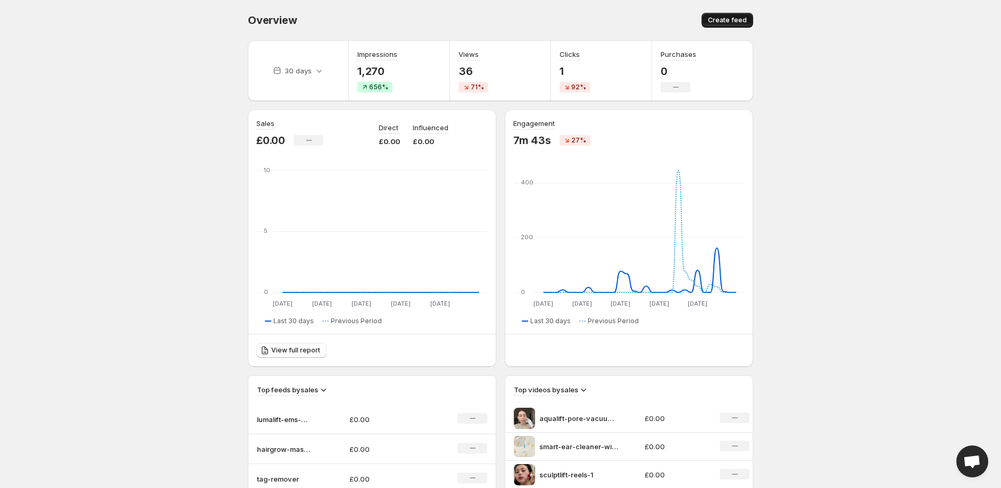
click at [747, 21] on span "Create feed" at bounding box center [727, 20] width 39 height 9
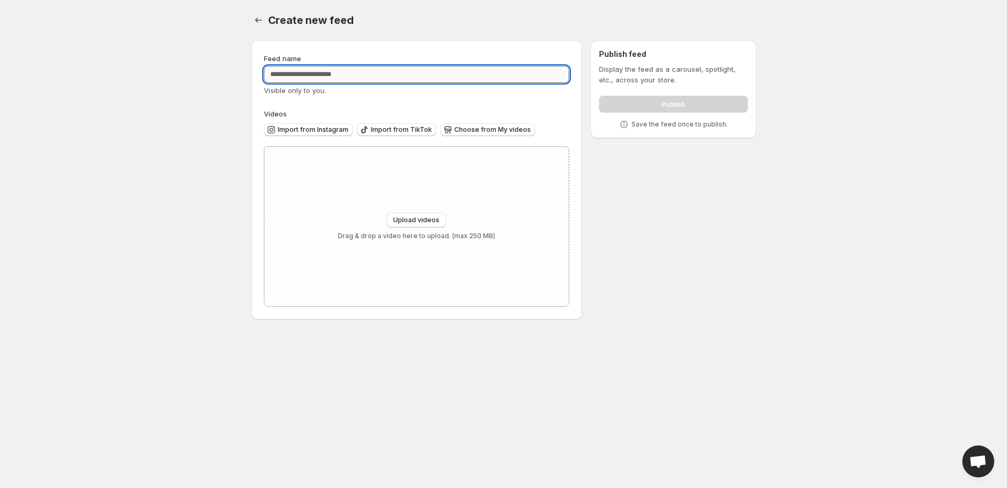
click at [323, 79] on input "Feed name" at bounding box center [417, 74] width 306 height 17
type input "**********"
click at [417, 216] on span "Upload videos" at bounding box center [416, 220] width 46 height 9
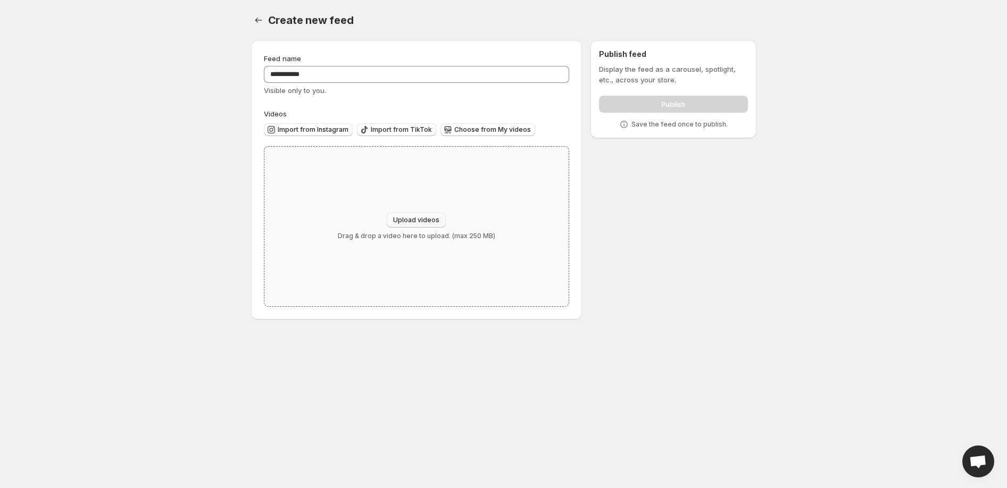
type input "**********"
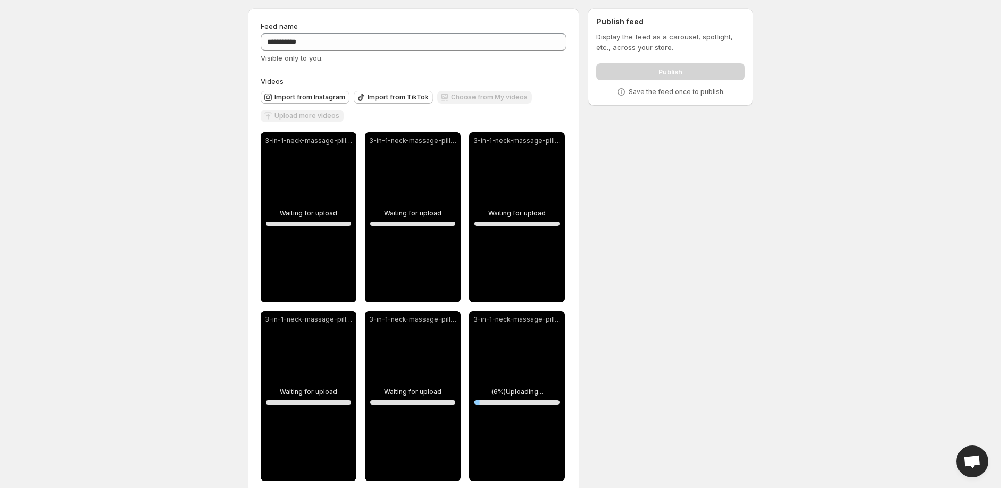
scroll to position [51, 0]
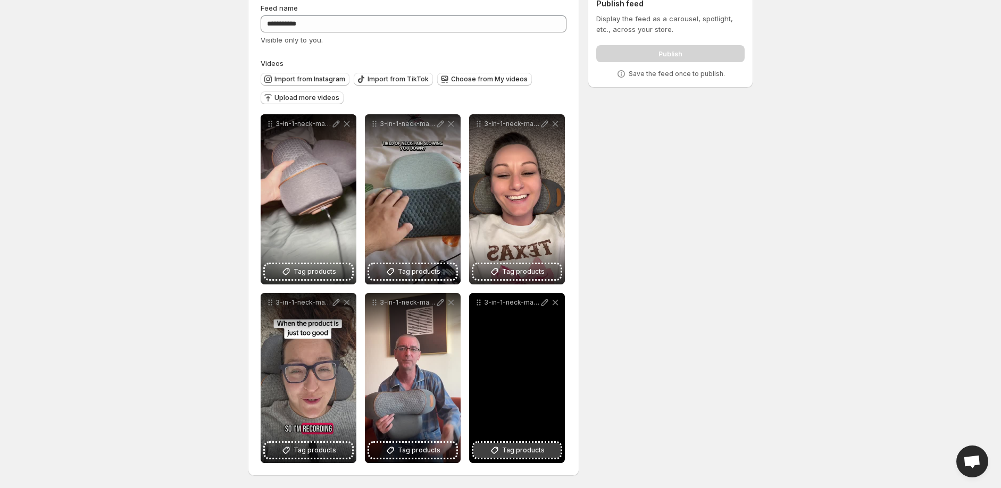
click at [538, 448] on span "Tag products" at bounding box center [523, 450] width 43 height 11
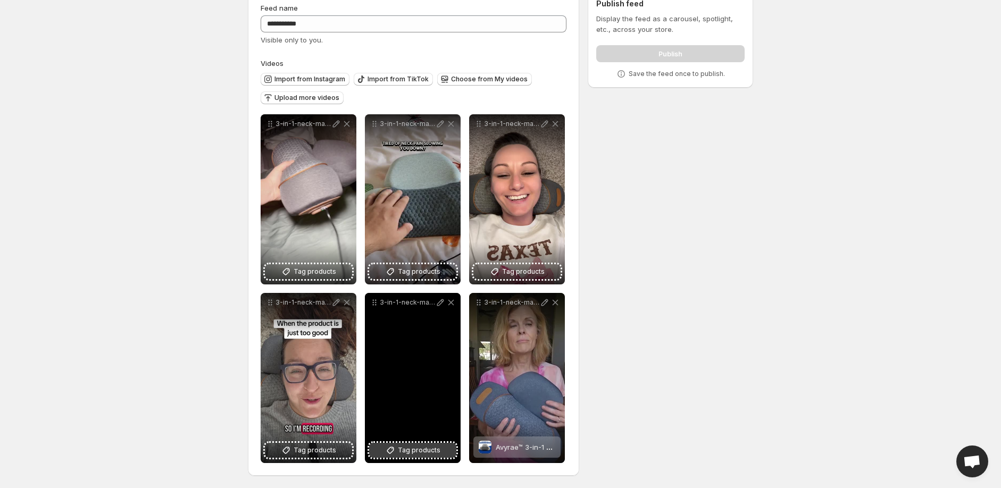
click at [408, 447] on span "Tag products" at bounding box center [419, 450] width 43 height 11
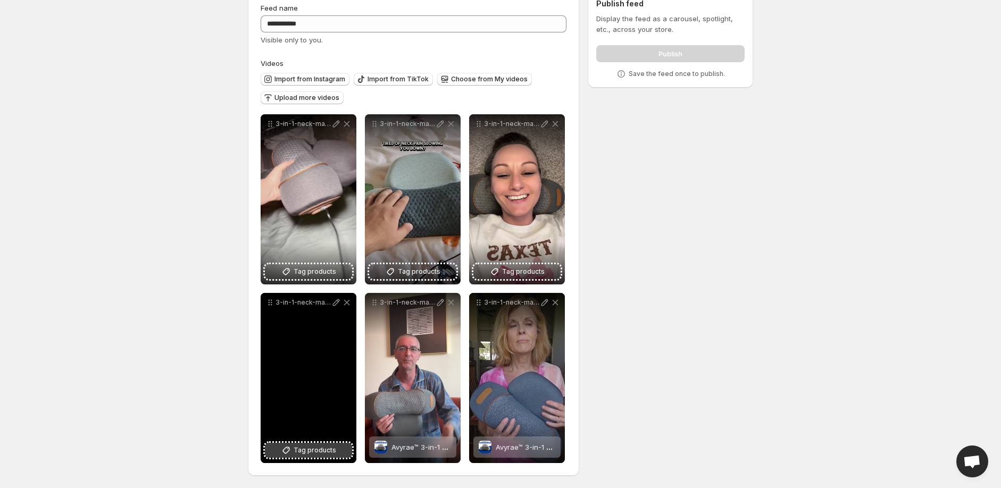
click at [318, 453] on span "Tag products" at bounding box center [315, 450] width 43 height 11
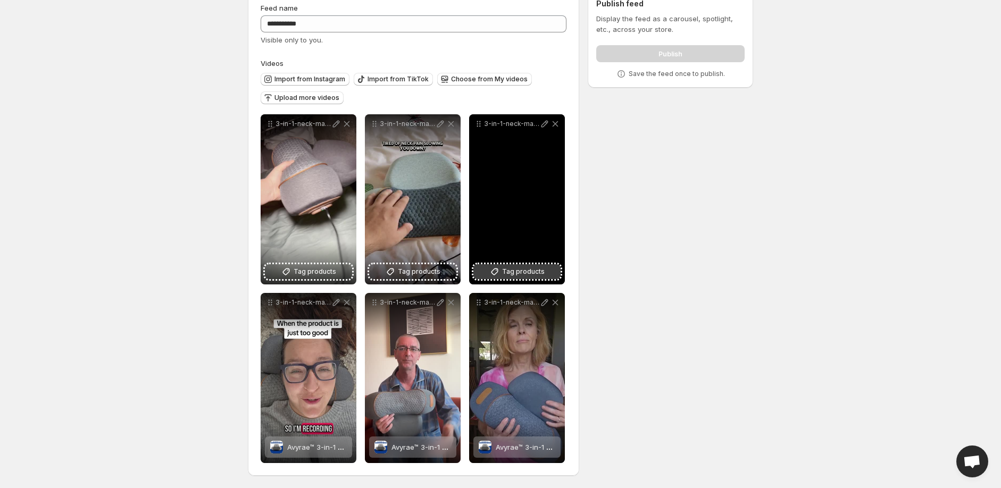
click at [524, 267] on span "Tag products" at bounding box center [523, 272] width 43 height 11
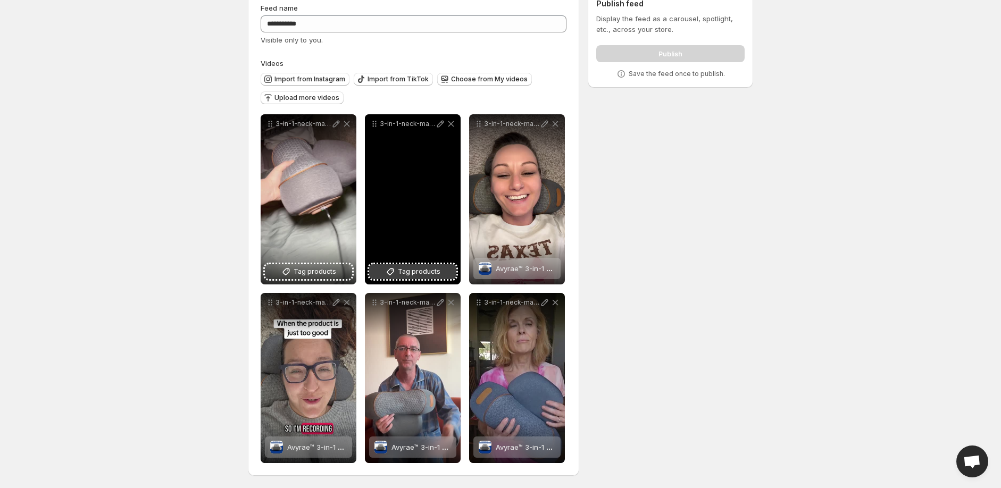
click at [423, 274] on span "Tag products" at bounding box center [419, 272] width 43 height 11
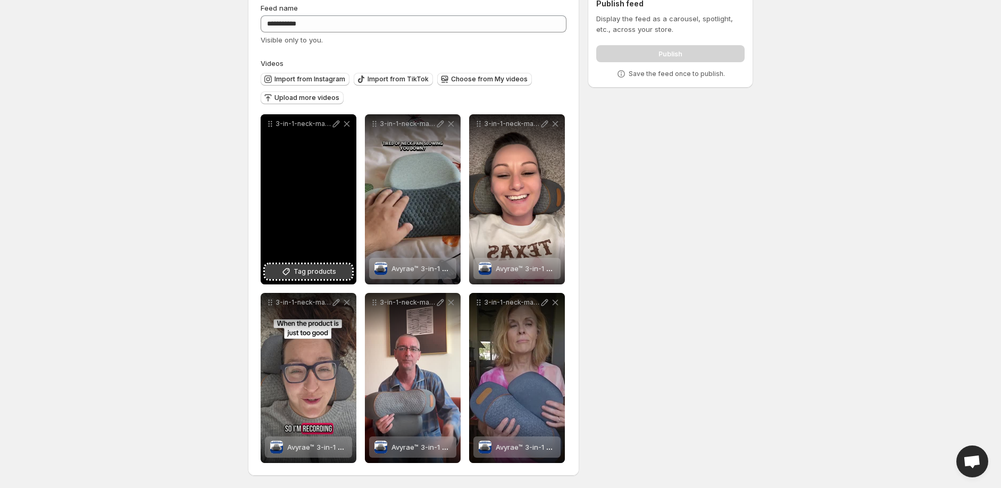
click at [323, 272] on span "Tag products" at bounding box center [315, 272] width 43 height 11
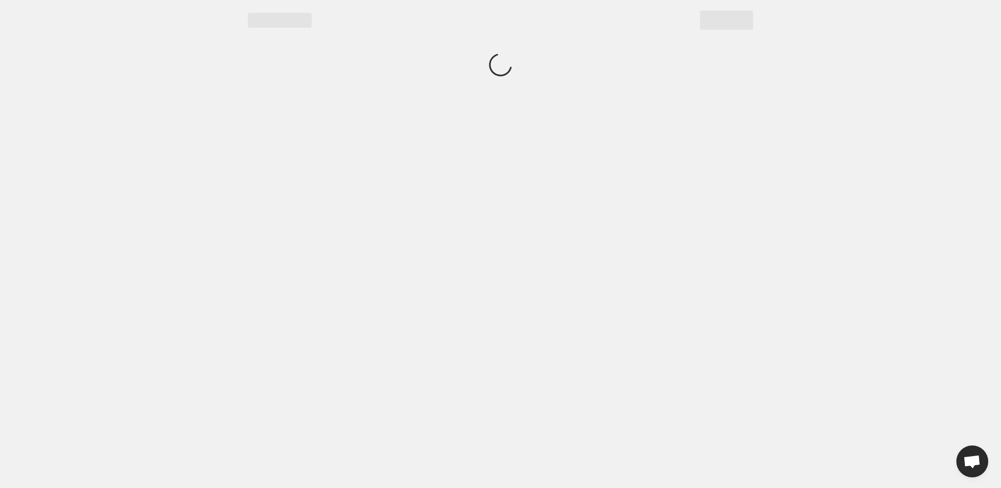
scroll to position [0, 0]
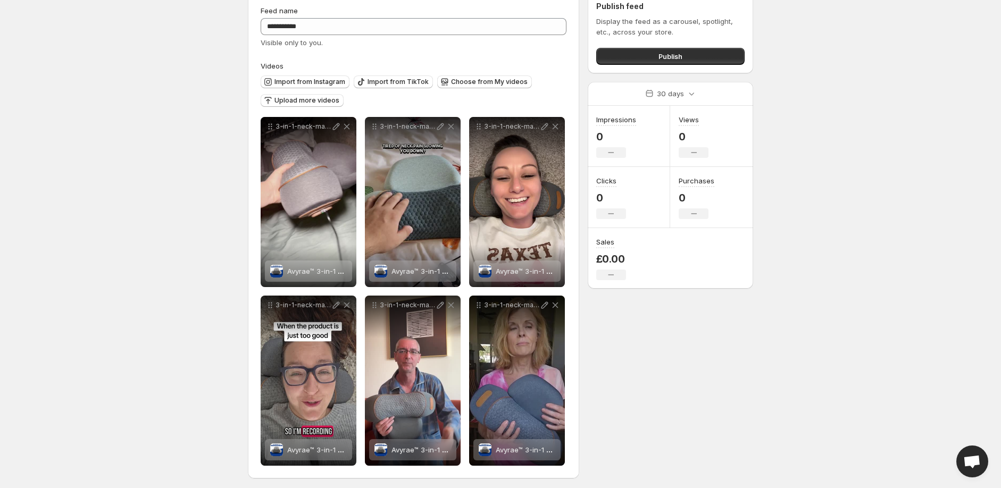
scroll to position [51, 0]
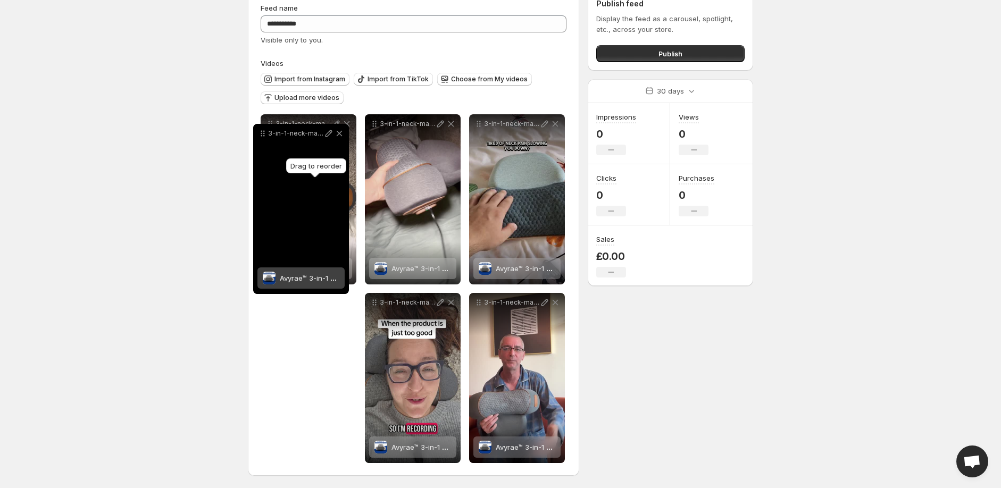
drag, startPoint x: 482, startPoint y: 302, endPoint x: 266, endPoint y: 133, distance: 274.0
click at [266, 133] on icon at bounding box center [263, 133] width 11 height 11
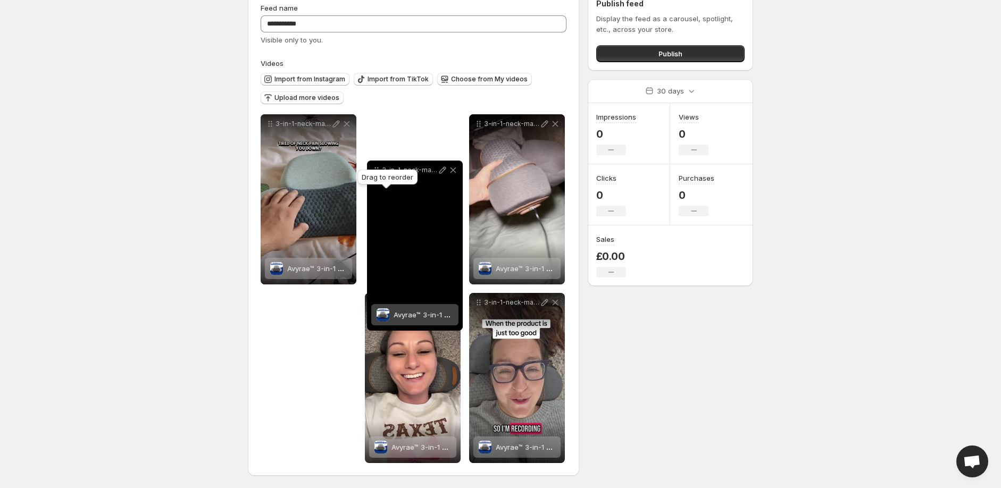
drag, startPoint x: 482, startPoint y: 305, endPoint x: 382, endPoint y: 170, distance: 167.8
click at [382, 169] on body "**********" at bounding box center [500, 193] width 1001 height 488
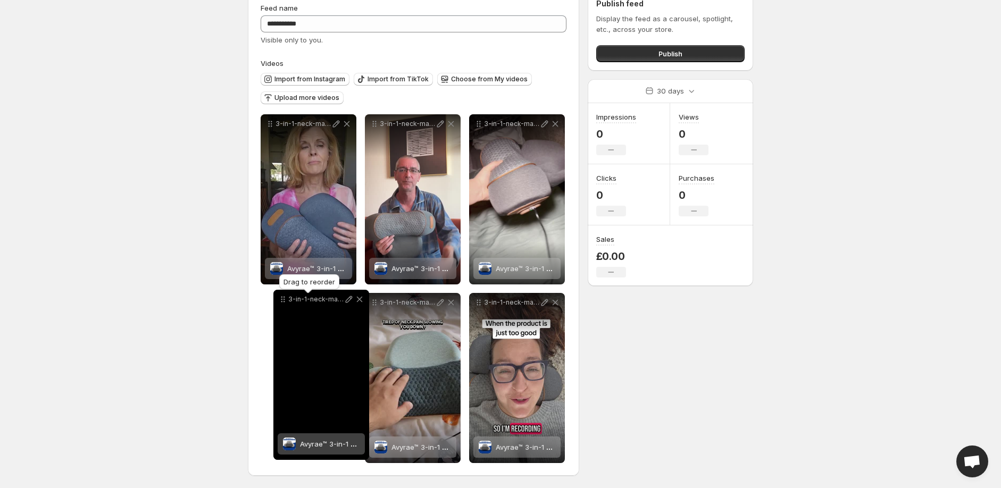
drag, startPoint x: 375, startPoint y: 304, endPoint x: 282, endPoint y: 301, distance: 92.6
click at [282, 301] on icon at bounding box center [283, 299] width 11 height 11
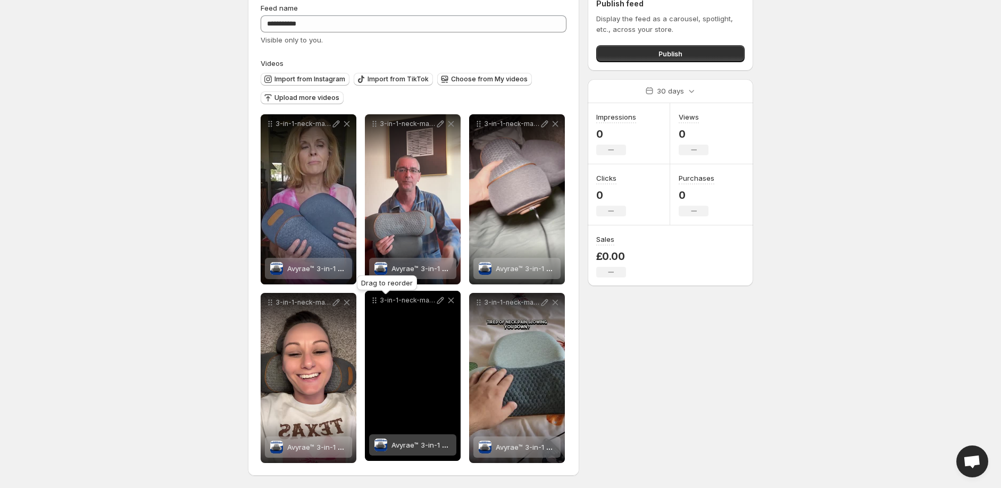
drag, startPoint x: 478, startPoint y: 301, endPoint x: 365, endPoint y: 299, distance: 112.8
click at [369, 299] on icon at bounding box center [374, 300] width 11 height 11
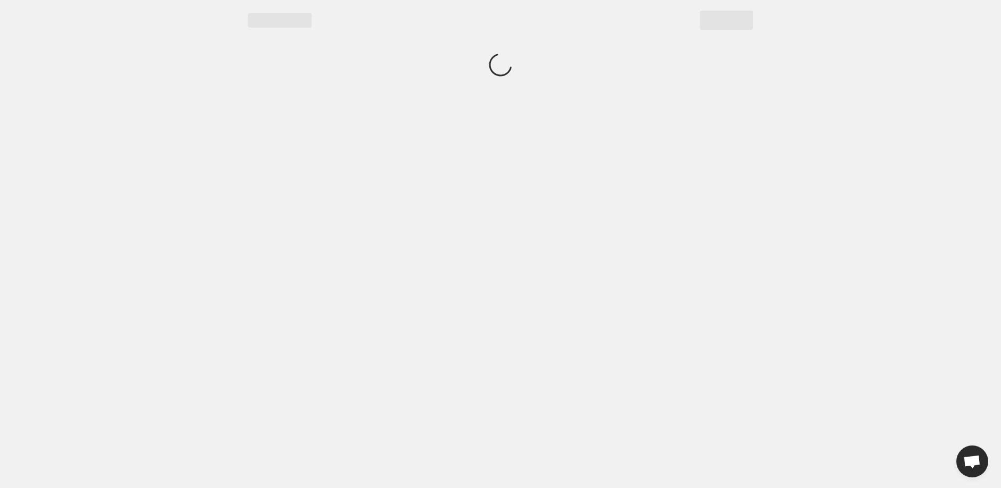
scroll to position [0, 0]
